Goal: Transaction & Acquisition: Purchase product/service

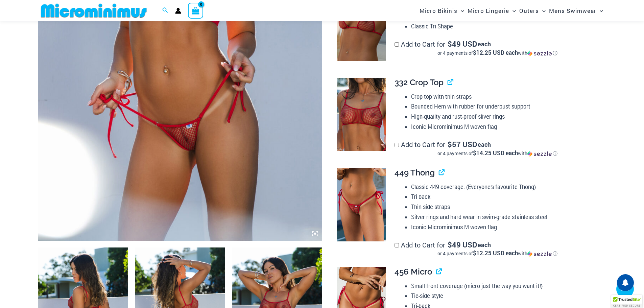
scroll to position [231, 0]
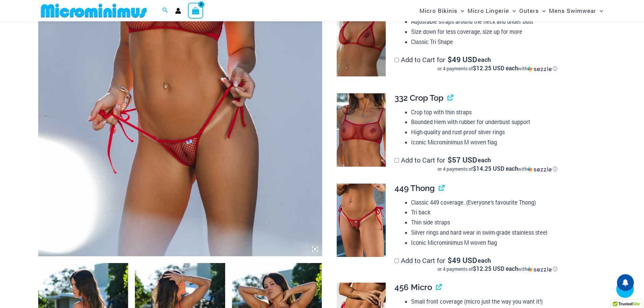
click at [317, 249] on icon at bounding box center [315, 249] width 6 height 6
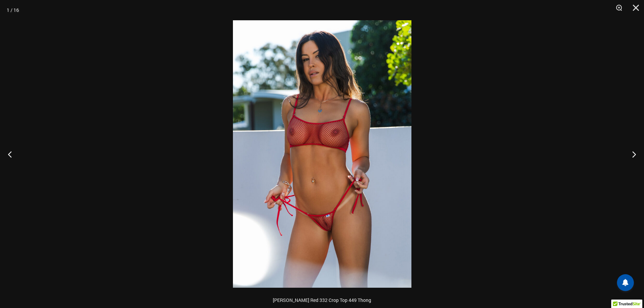
click at [313, 229] on img at bounding box center [322, 154] width 179 height 268
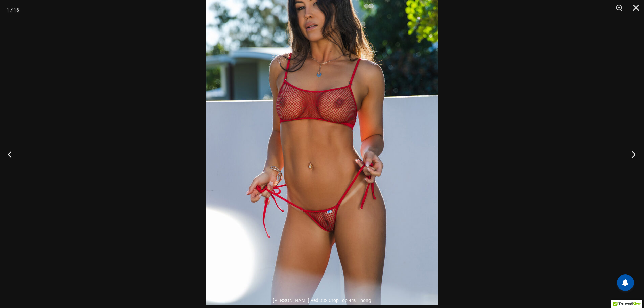
click at [635, 155] on button "Next" at bounding box center [631, 154] width 25 height 34
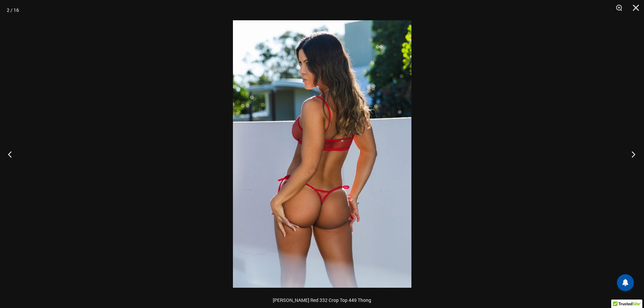
click at [635, 155] on button "Next" at bounding box center [631, 154] width 25 height 34
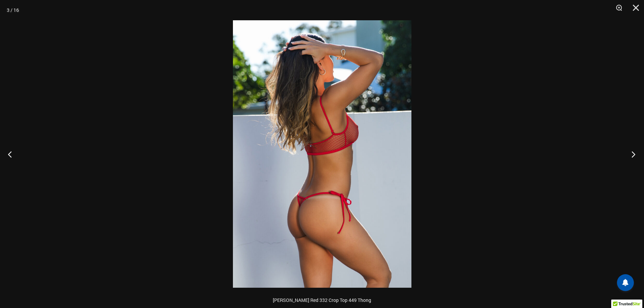
click at [635, 155] on button "Next" at bounding box center [631, 154] width 25 height 34
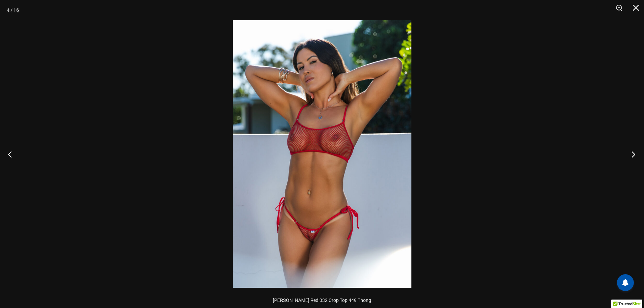
click at [635, 155] on button "Next" at bounding box center [631, 154] width 25 height 34
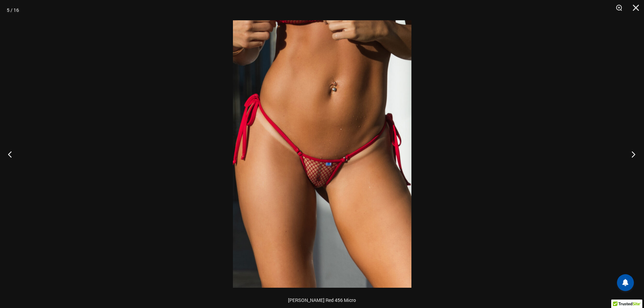
click at [635, 155] on button "Next" at bounding box center [631, 154] width 25 height 34
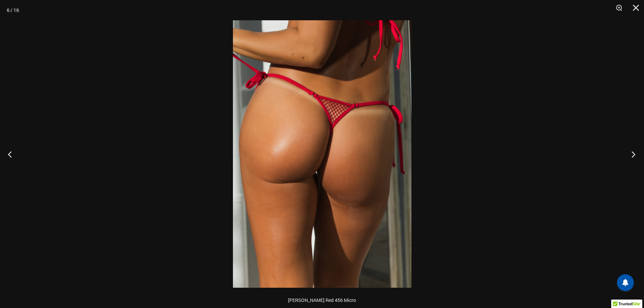
click at [635, 155] on button "Next" at bounding box center [631, 154] width 25 height 34
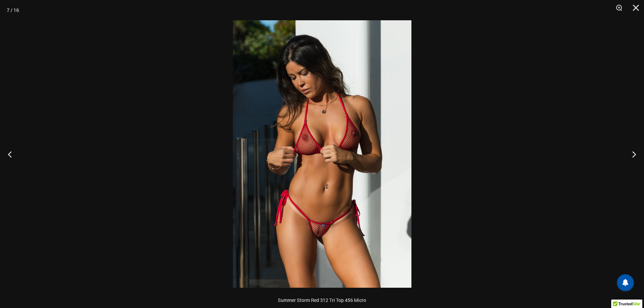
click at [311, 245] on img at bounding box center [322, 154] width 179 height 268
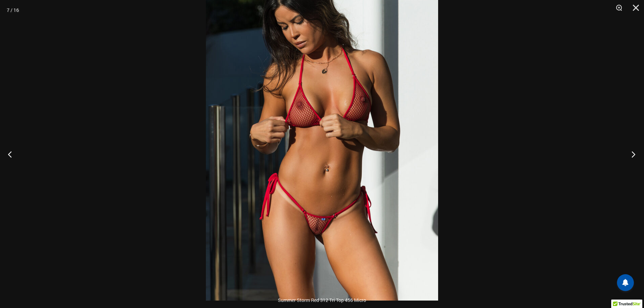
click at [632, 154] on button "Next" at bounding box center [631, 154] width 25 height 34
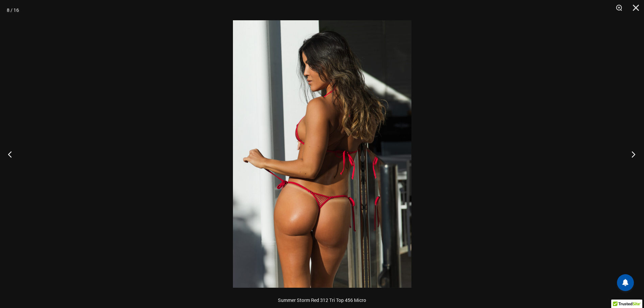
click at [632, 154] on button "Next" at bounding box center [631, 154] width 25 height 34
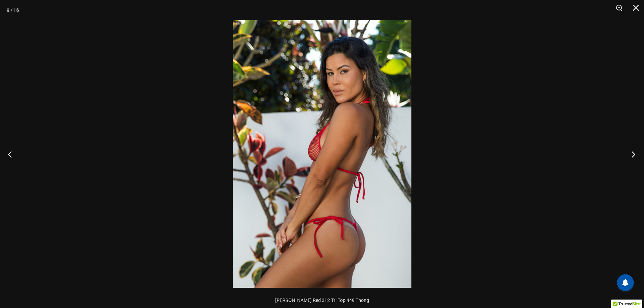
click at [633, 156] on button "Next" at bounding box center [631, 154] width 25 height 34
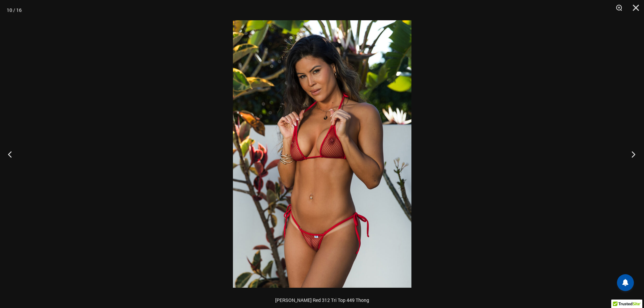
click at [633, 156] on button "Next" at bounding box center [631, 154] width 25 height 34
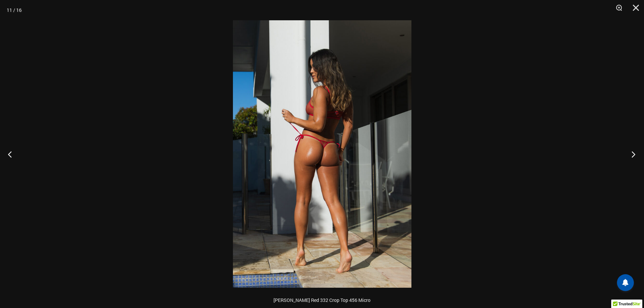
click at [633, 156] on button "Next" at bounding box center [631, 154] width 25 height 34
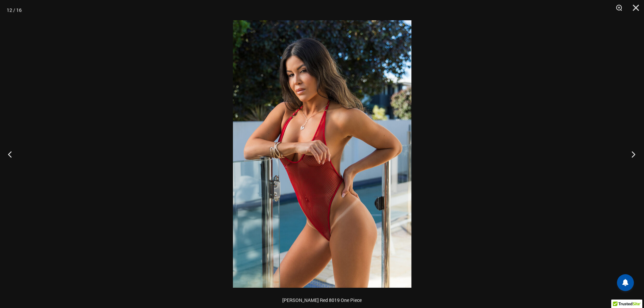
click at [633, 156] on button "Next" at bounding box center [631, 154] width 25 height 34
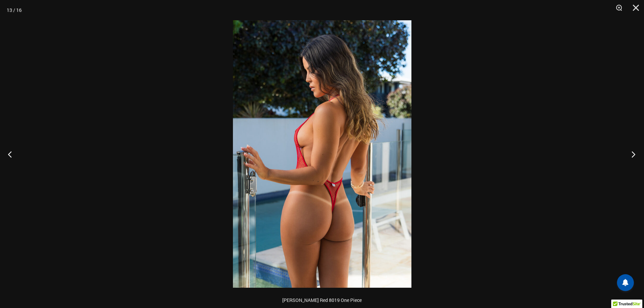
click at [633, 156] on button "Next" at bounding box center [631, 154] width 25 height 34
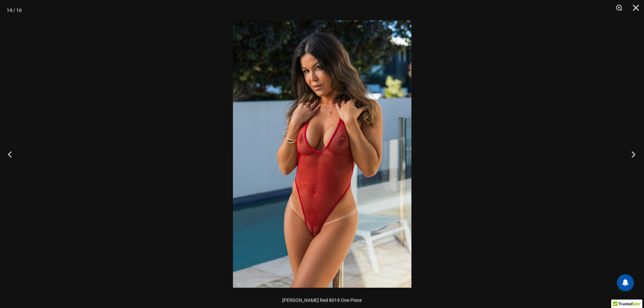
click at [633, 156] on button "Next" at bounding box center [631, 154] width 25 height 34
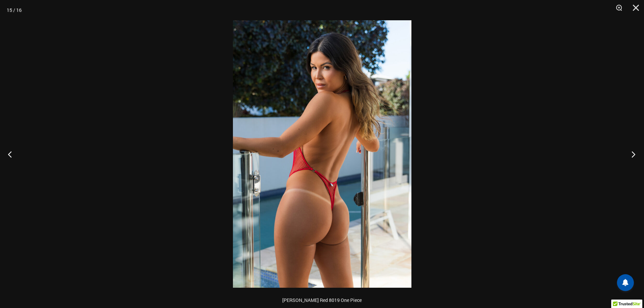
click at [633, 156] on button "Next" at bounding box center [631, 154] width 25 height 34
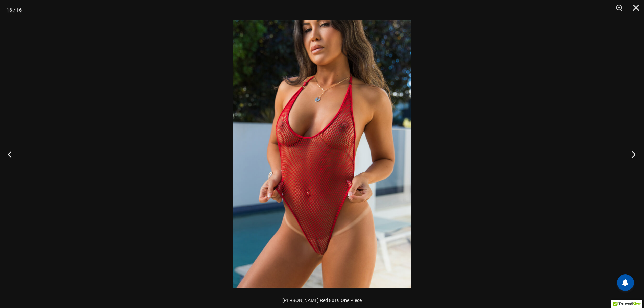
click at [633, 156] on button "Next" at bounding box center [631, 154] width 25 height 34
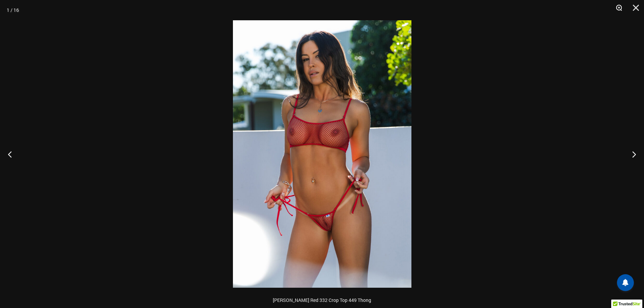
click at [619, 7] on button "Zoom" at bounding box center [616, 10] width 17 height 20
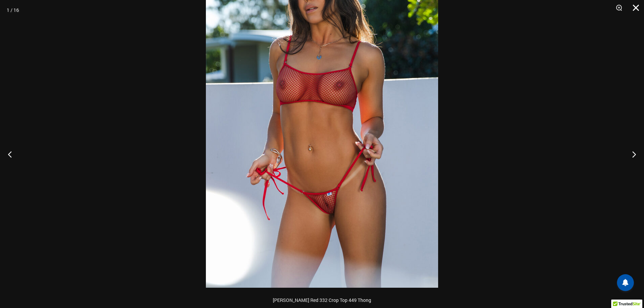
click at [636, 5] on button "Close" at bounding box center [633, 10] width 17 height 20
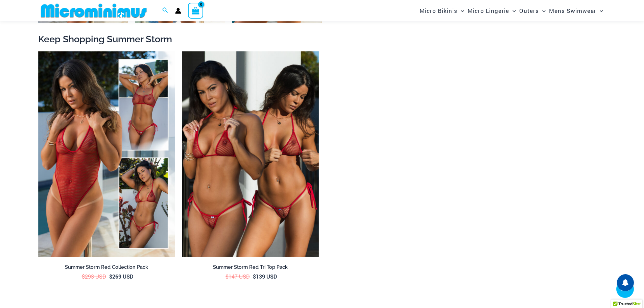
scroll to position [1178, 0]
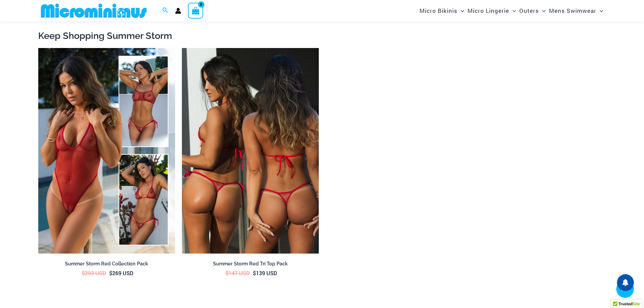
click at [278, 210] on img at bounding box center [250, 151] width 137 height 206
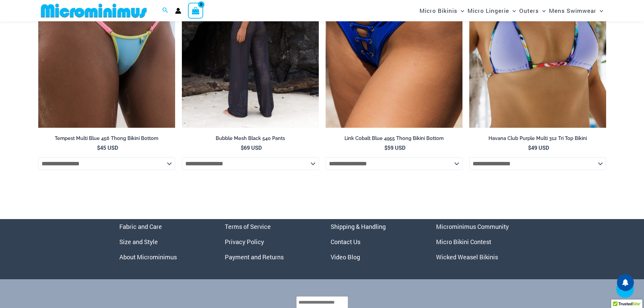
scroll to position [2739, 0]
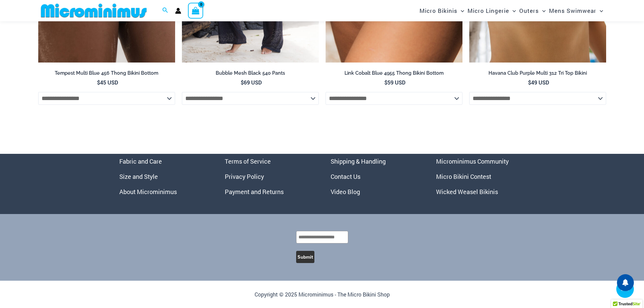
click at [461, 175] on link "Micro Bikini Contest" at bounding box center [463, 176] width 55 height 8
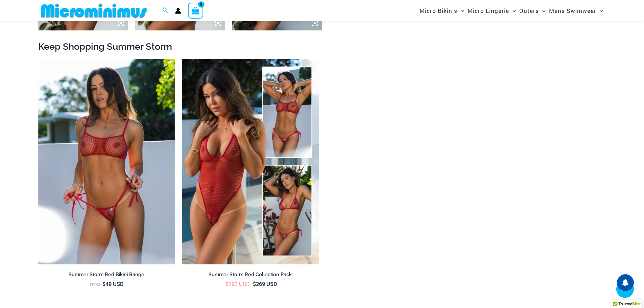
scroll to position [1045, 0]
